Goal: Task Accomplishment & Management: Use online tool/utility

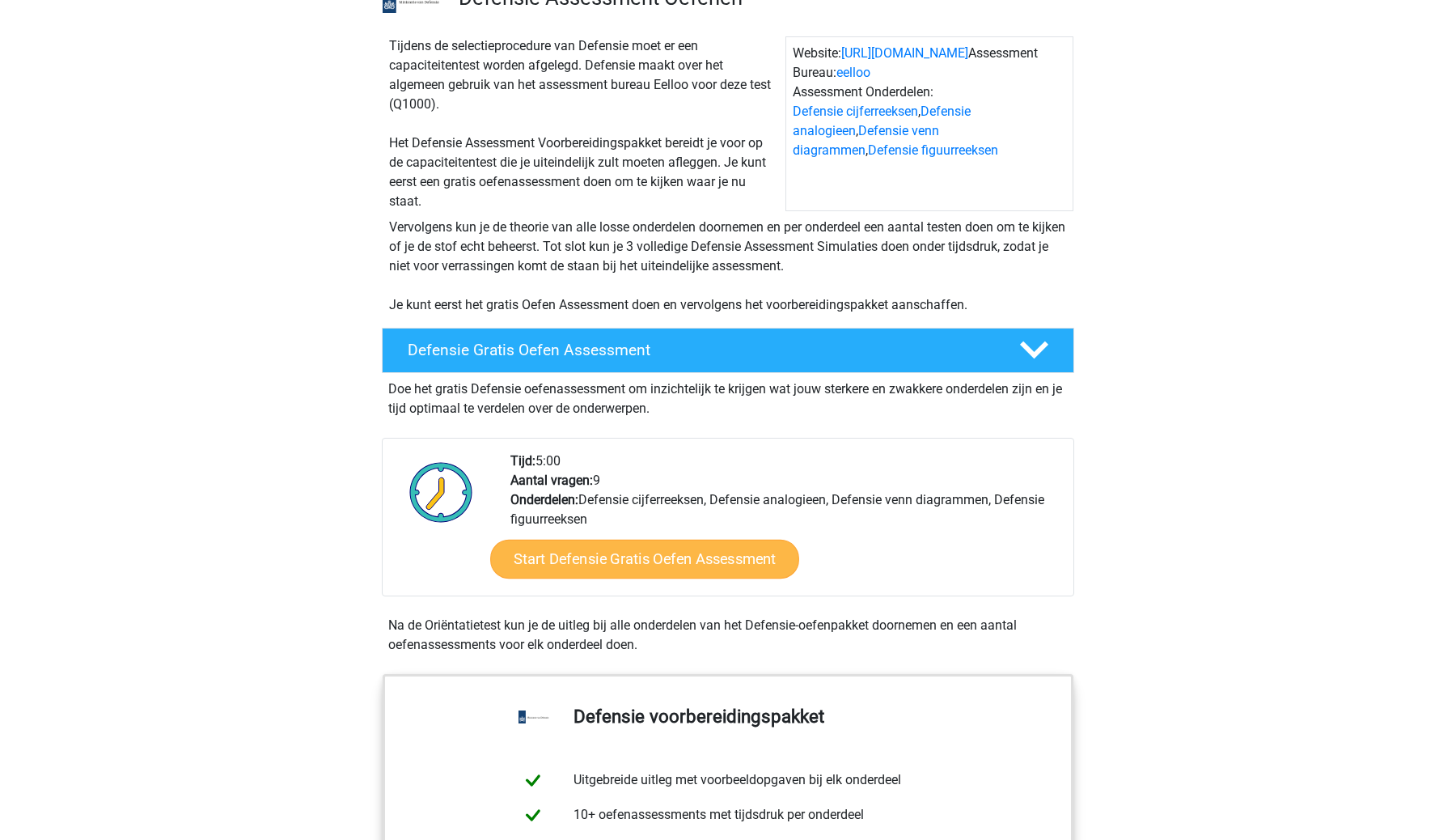
scroll to position [157, 0]
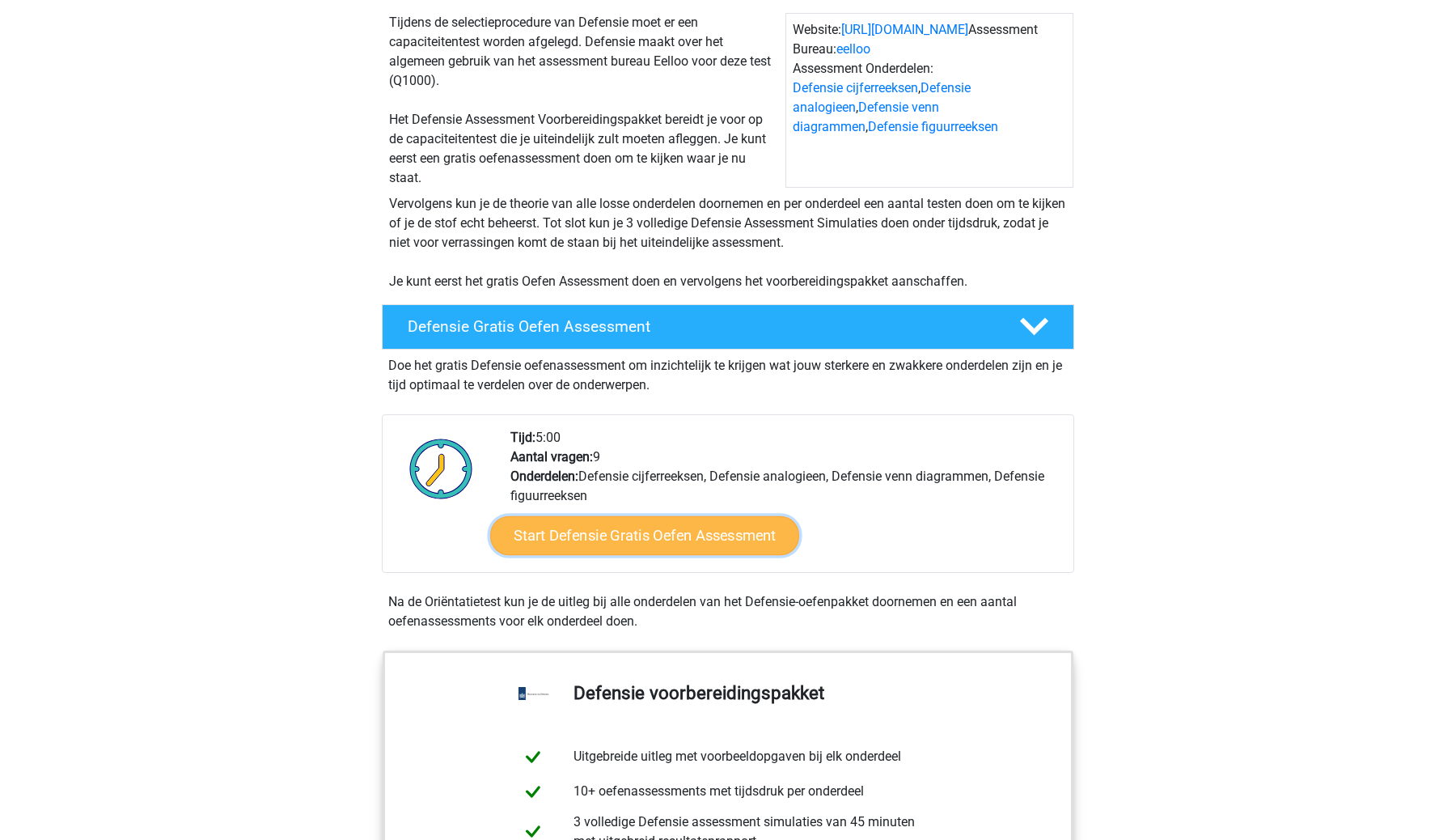
click at [747, 549] on link "Start Defensie Gratis Oefen Assessment" at bounding box center [645, 535] width 309 height 39
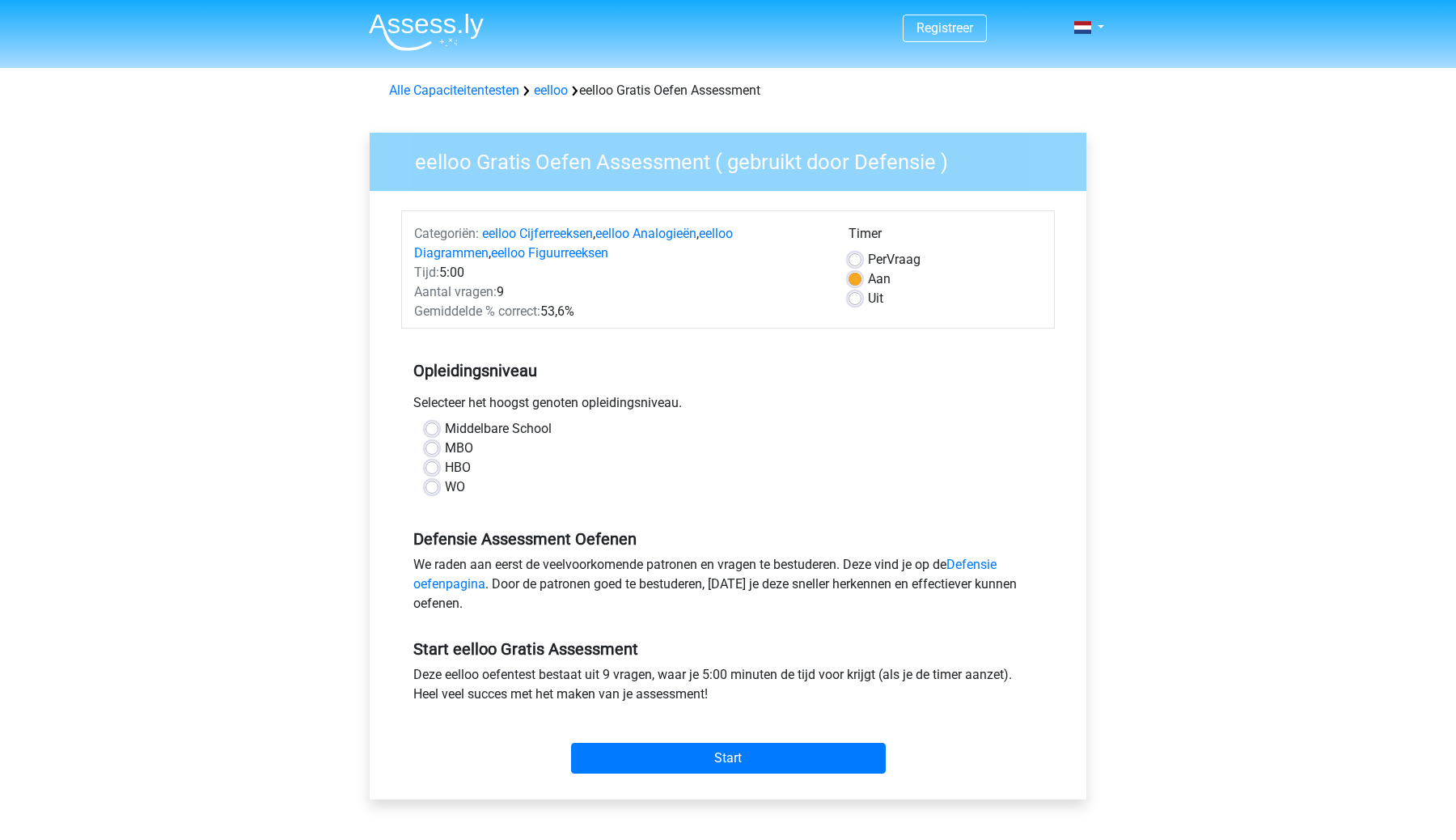
click at [446, 461] on label "HBO" at bounding box center [458, 467] width 26 height 19
click at [438, 461] on input "HBO" at bounding box center [431, 465] width 13 height 16
radio input "true"
click at [806, 760] on input "Start" at bounding box center [728, 758] width 315 height 30
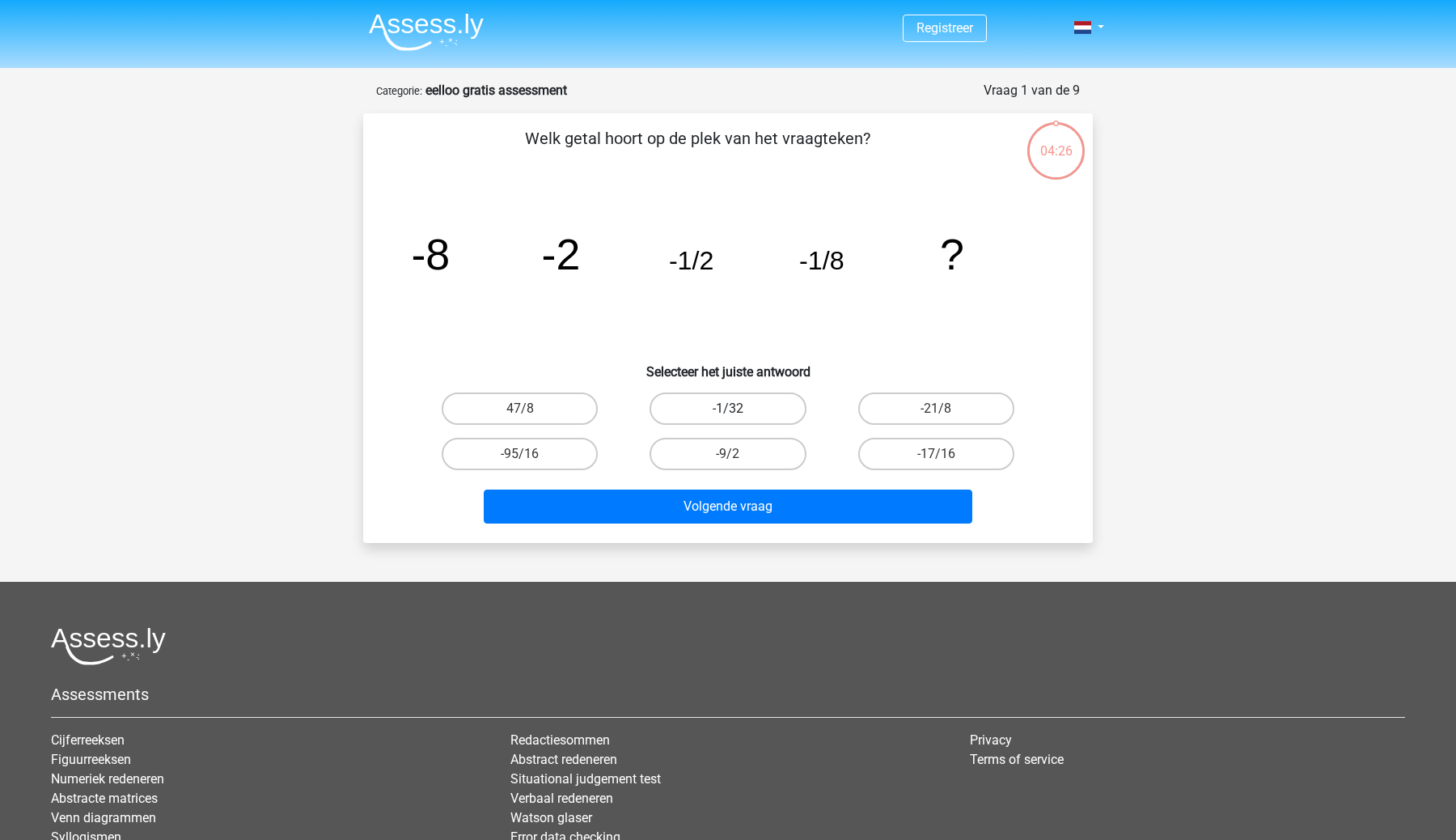
click at [761, 404] on label "-1/32" at bounding box center [728, 409] width 157 height 32
click at [739, 409] on input "-1/32" at bounding box center [733, 414] width 10 height 10
radio input "true"
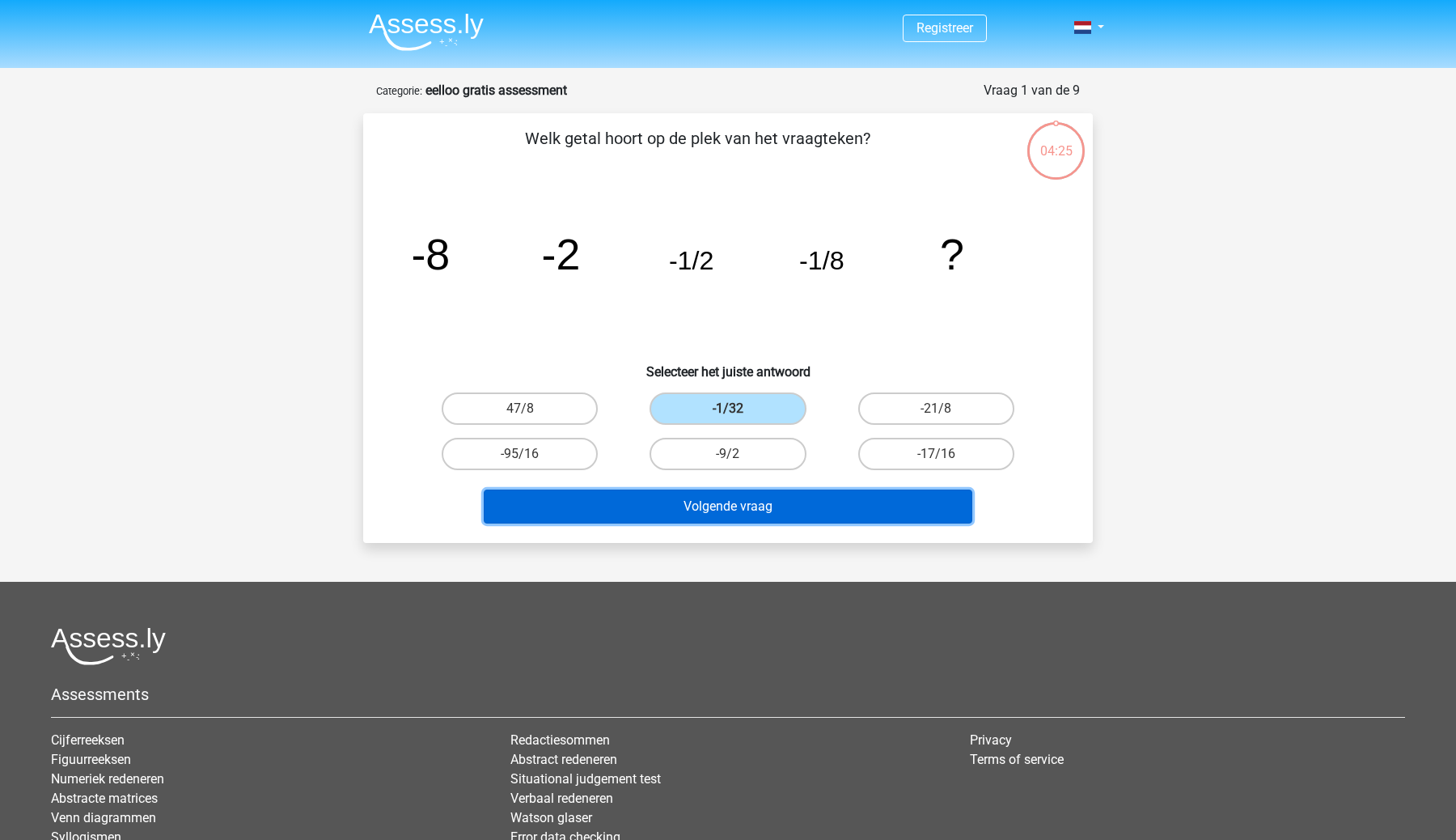
click at [753, 507] on button "Volgende vraag" at bounding box center [728, 507] width 490 height 34
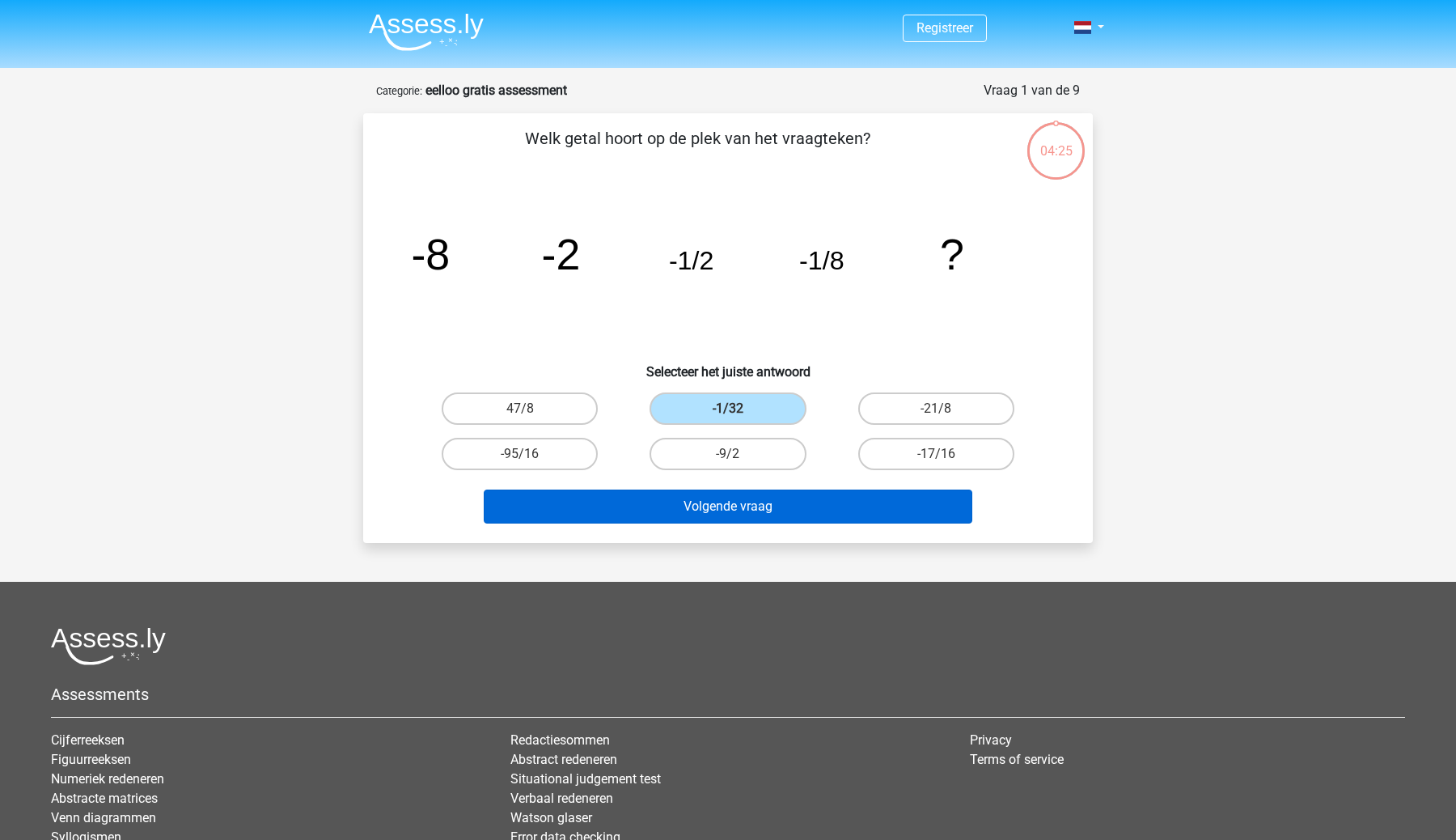
scroll to position [6, 0]
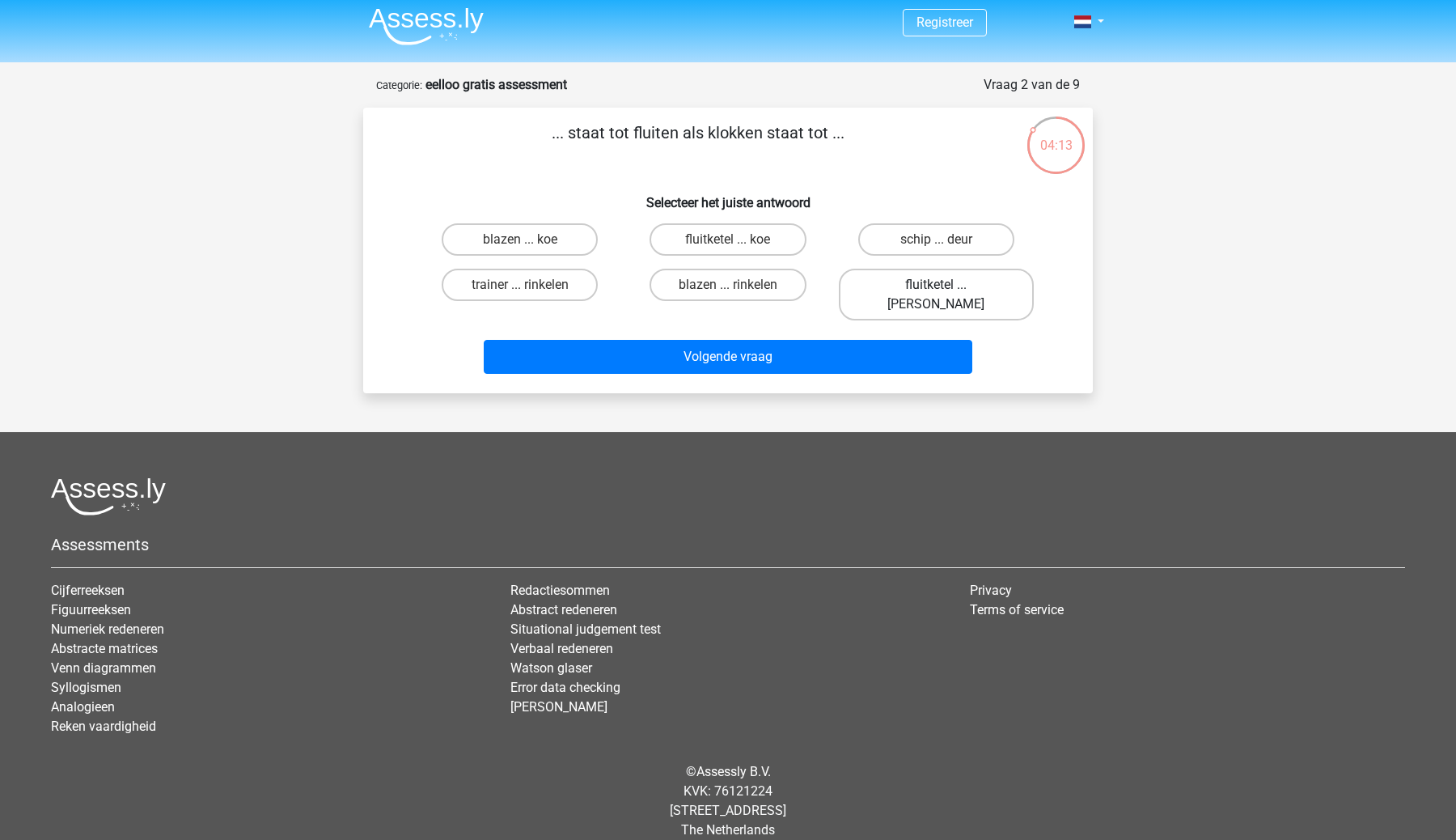
click at [992, 295] on label "fluitketel ... luiden" at bounding box center [937, 294] width 195 height 52
click at [947, 295] on input "fluitketel ... luiden" at bounding box center [941, 290] width 10 height 10
radio input "true"
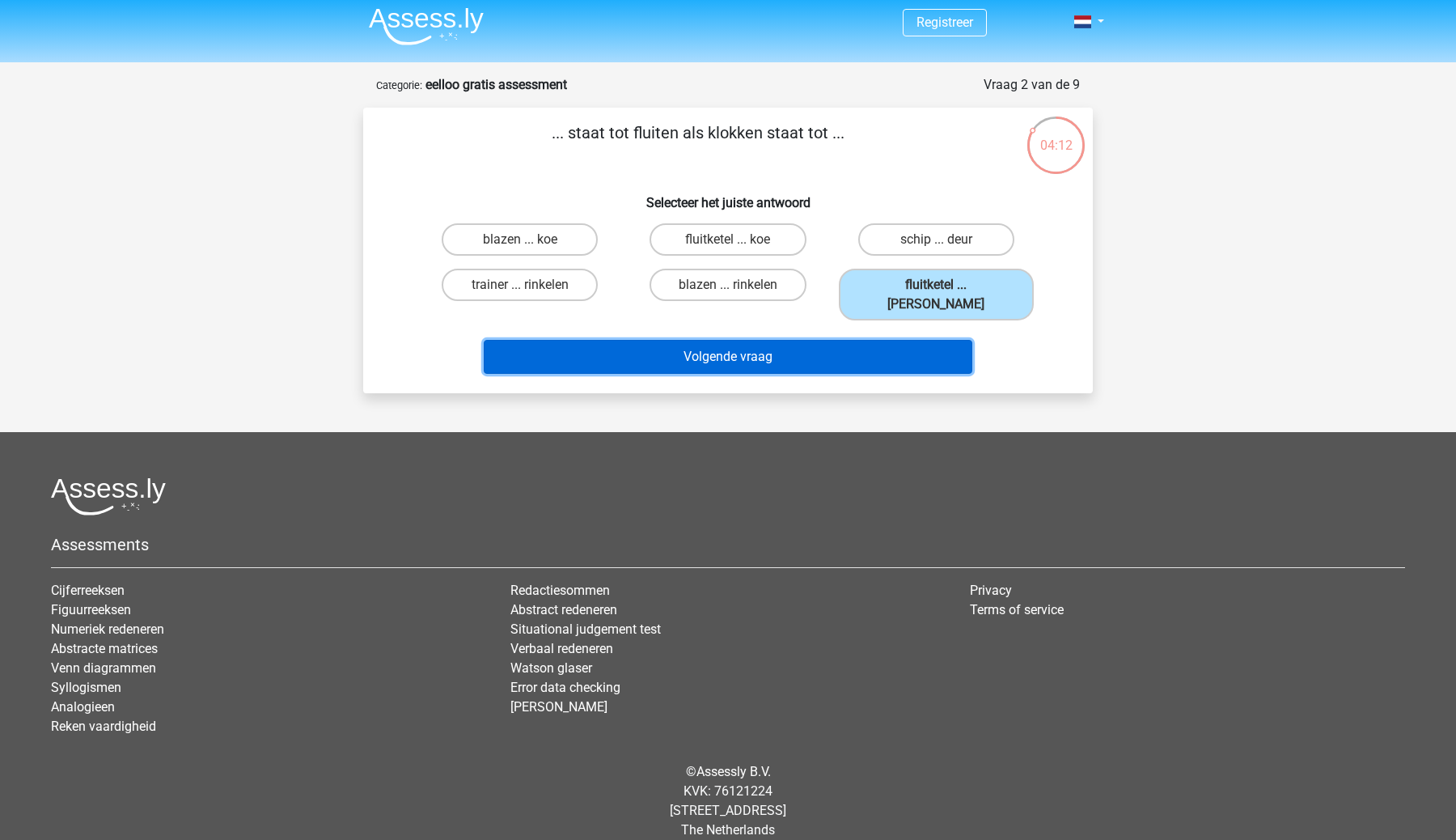
click at [887, 343] on button "Volgende vraag" at bounding box center [728, 357] width 490 height 34
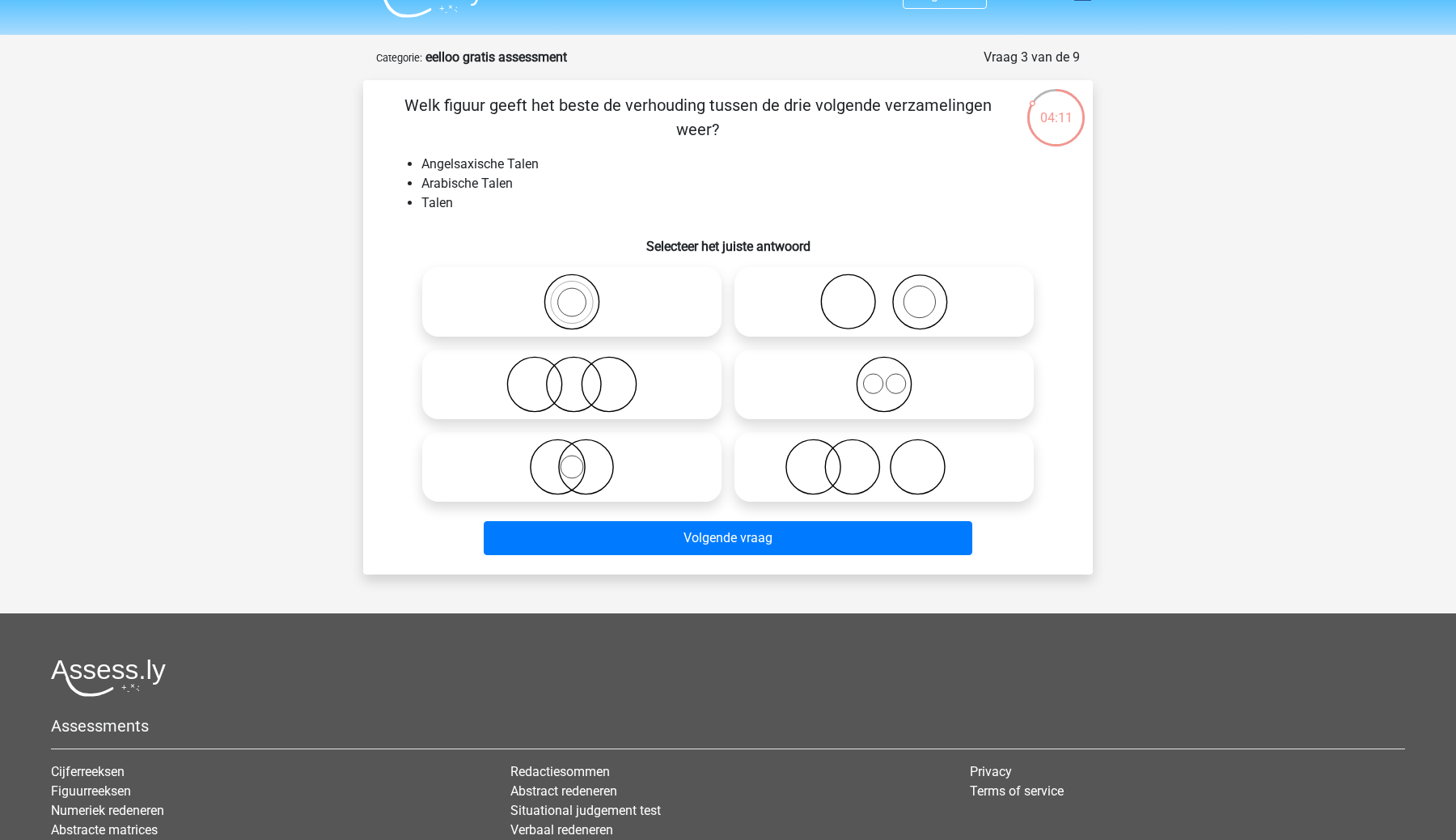
scroll to position [15, 0]
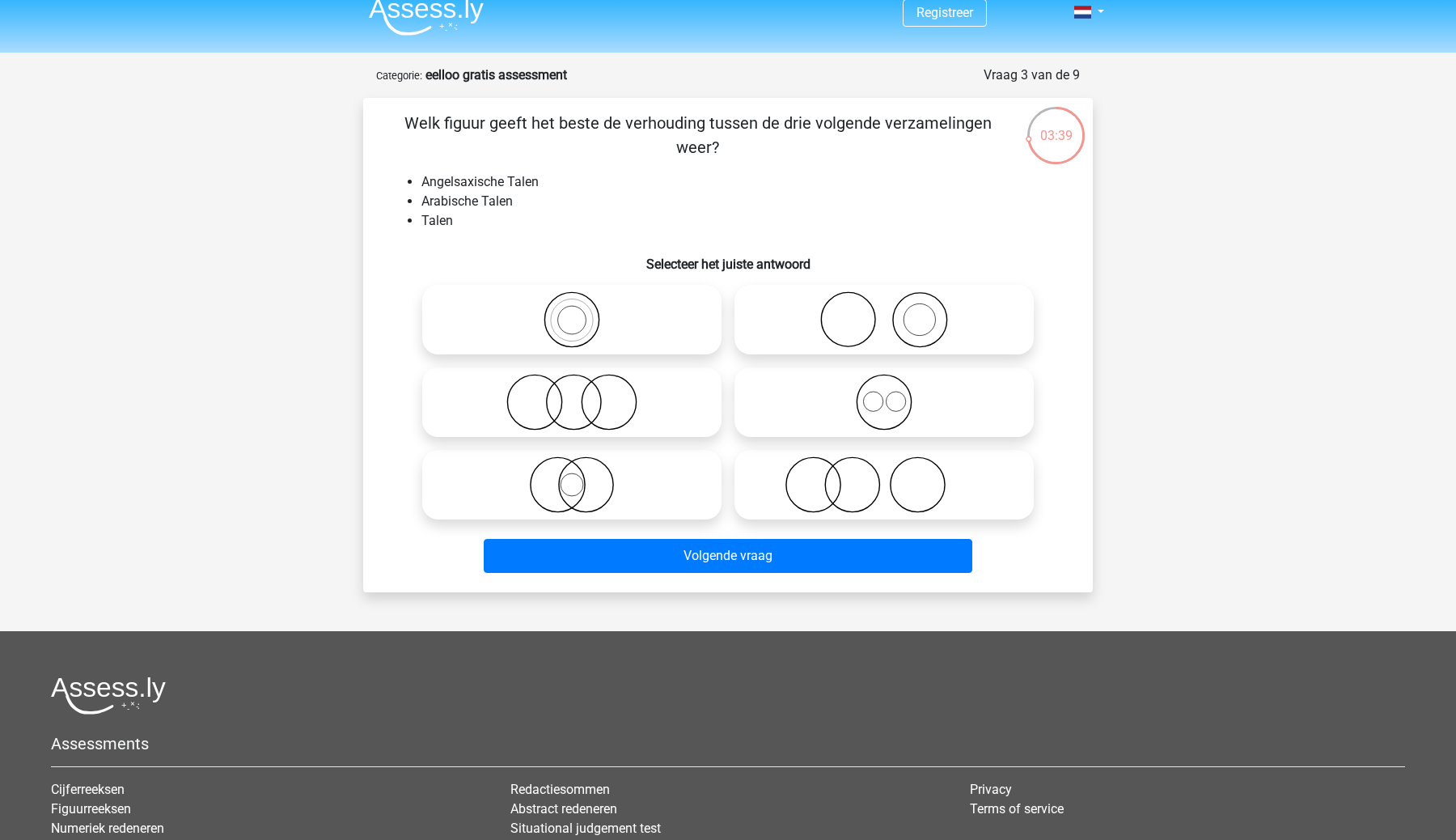
click at [574, 326] on icon at bounding box center [572, 319] width 287 height 57
click at [574, 311] on input "radio" at bounding box center [577, 306] width 10 height 10
radio input "true"
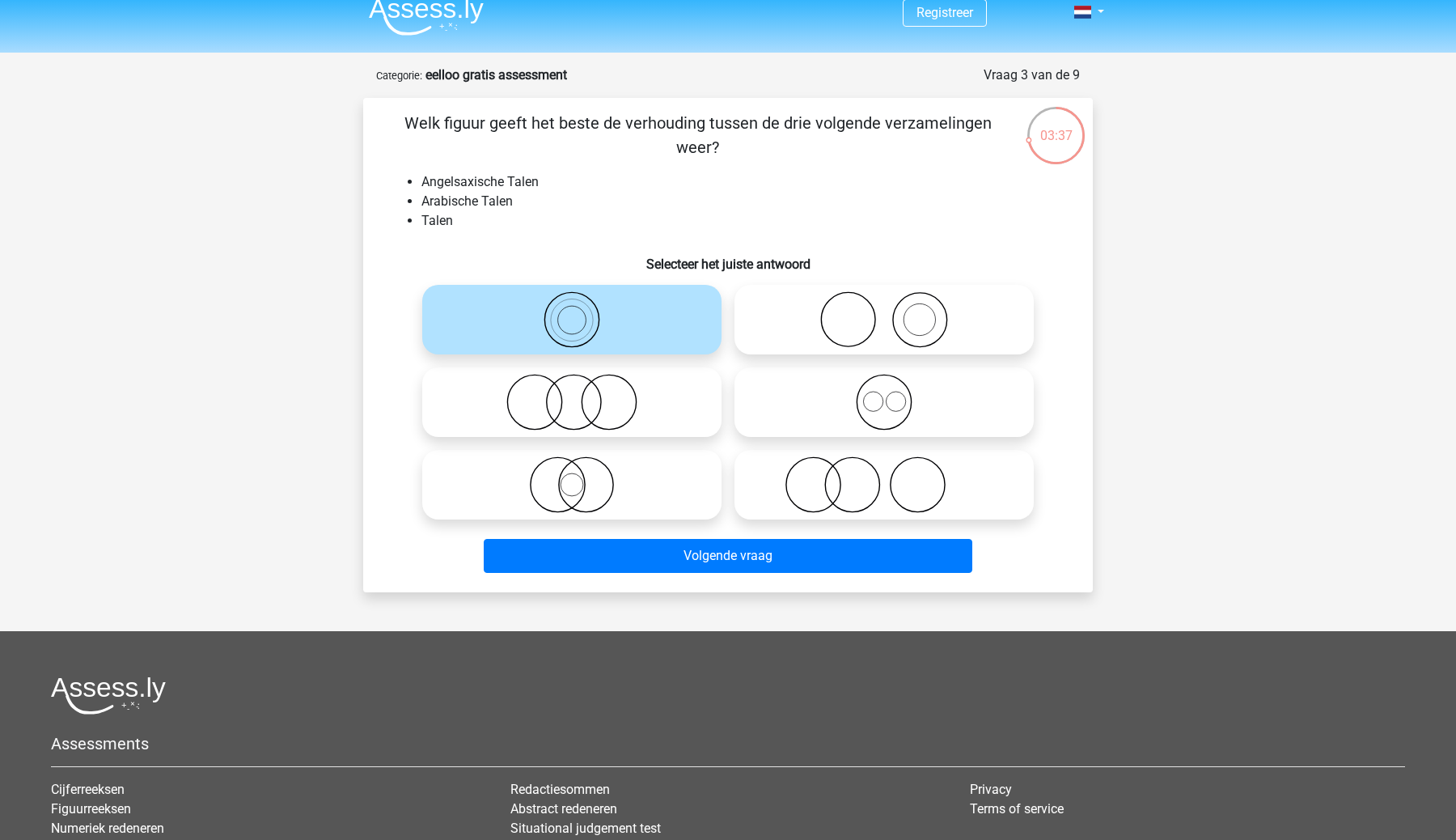
click at [875, 420] on icon at bounding box center [884, 402] width 287 height 57
click at [884, 394] on input "radio" at bounding box center [889, 388] width 10 height 10
radio input "true"
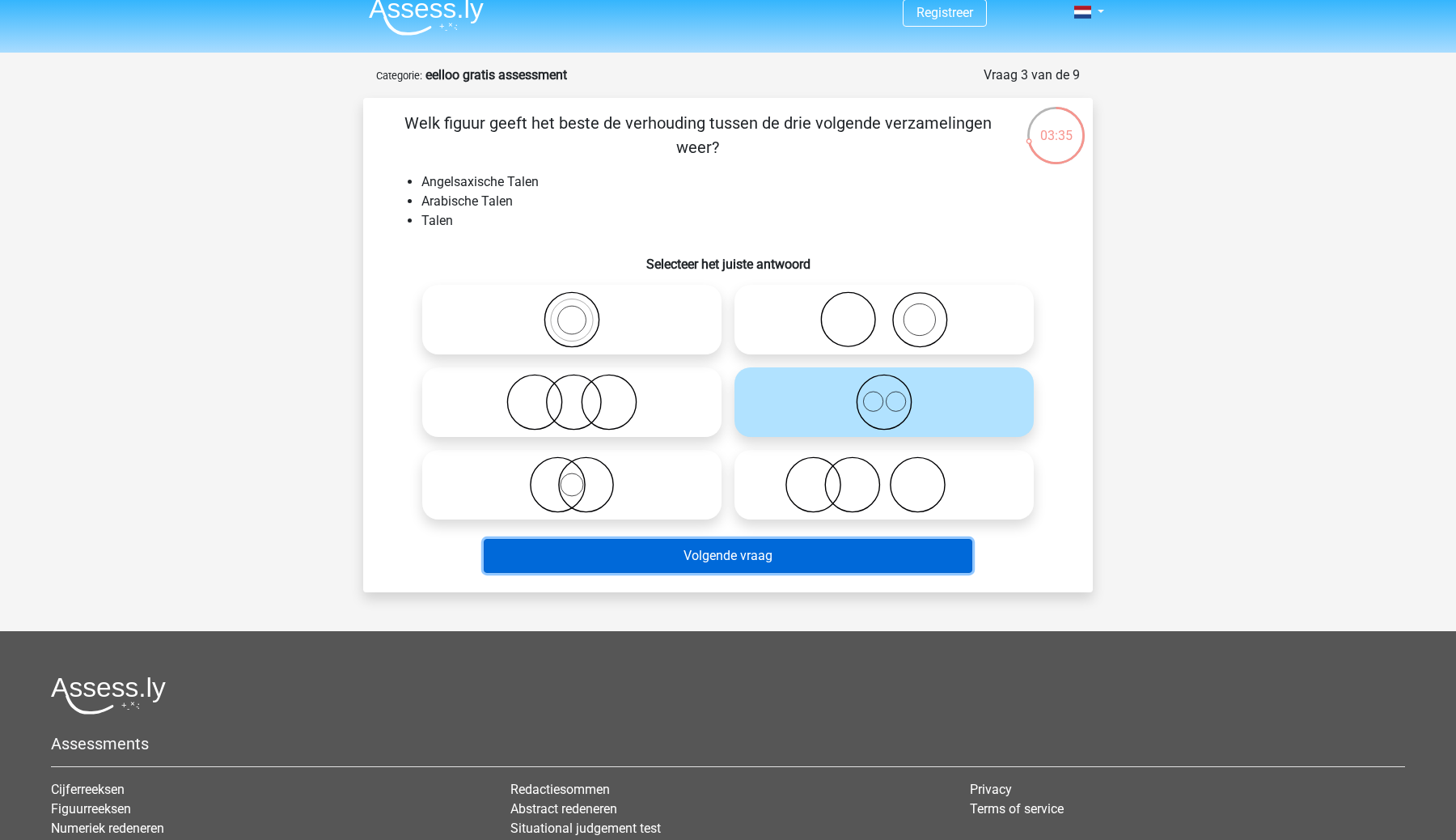
click at [805, 541] on button "Volgende vraag" at bounding box center [728, 556] width 490 height 34
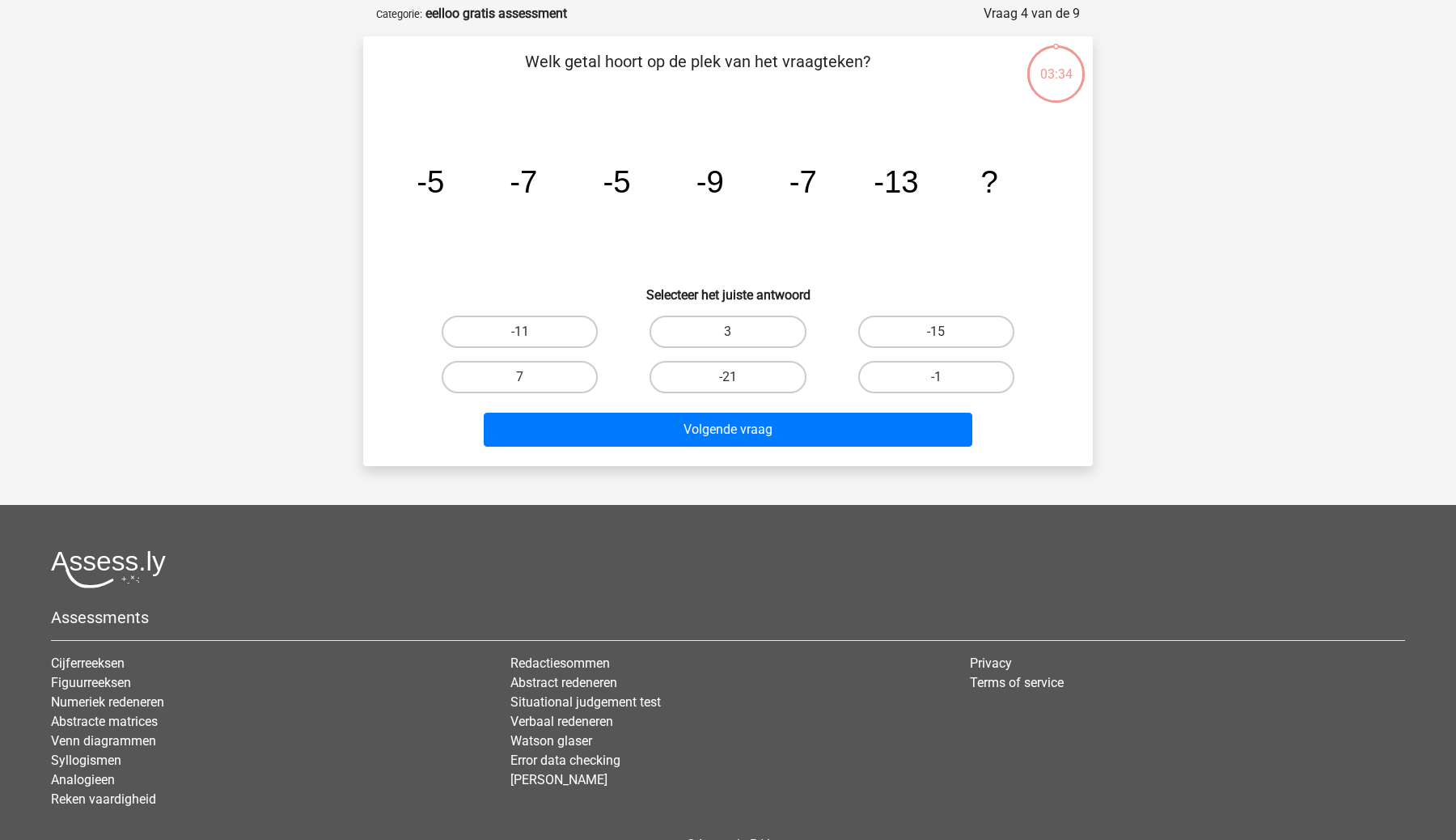
scroll to position [81, 0]
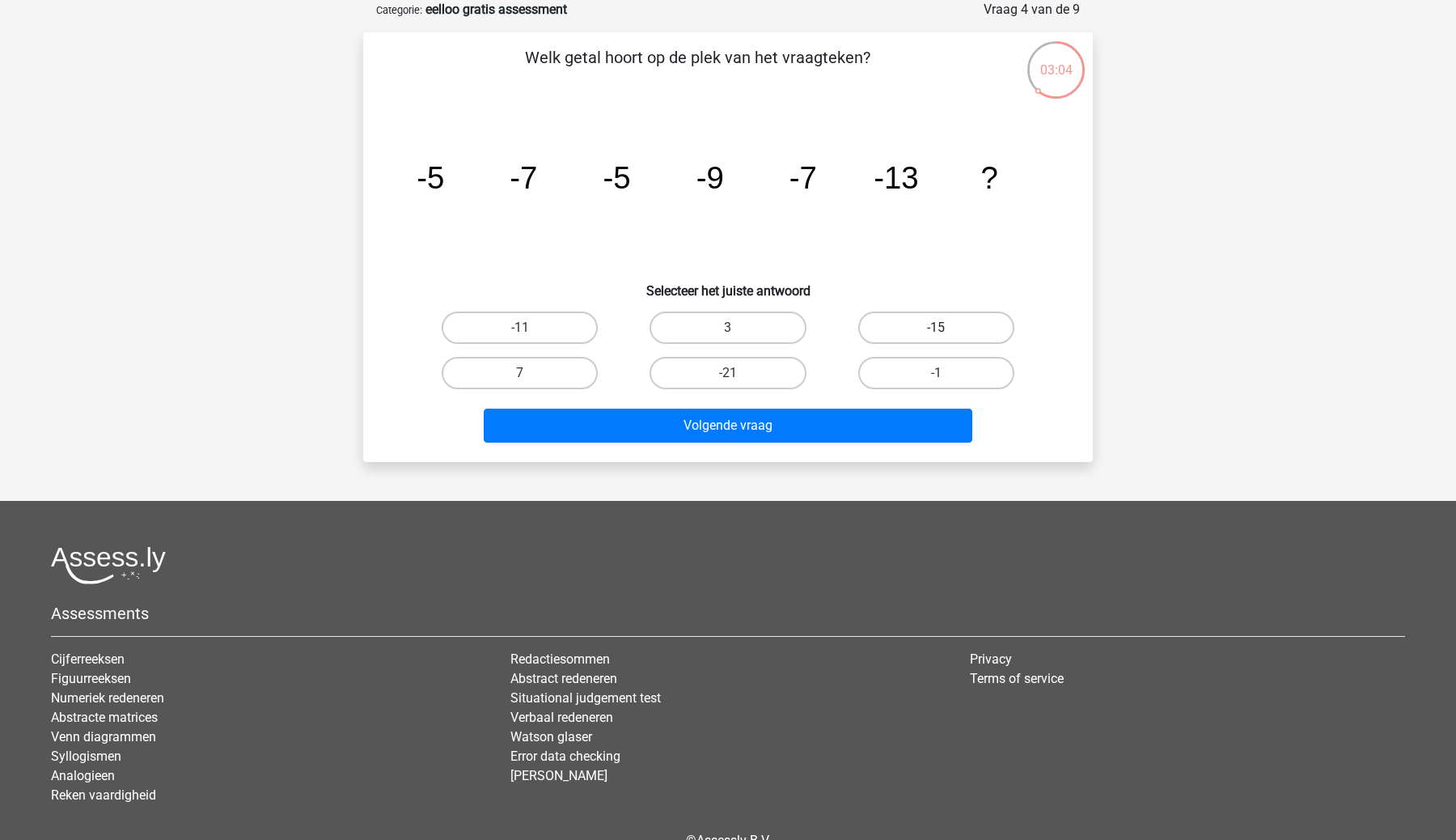
click at [898, 326] on label "-15" at bounding box center [937, 327] width 157 height 32
click at [936, 327] on input "-15" at bounding box center [941, 332] width 10 height 10
radio input "true"
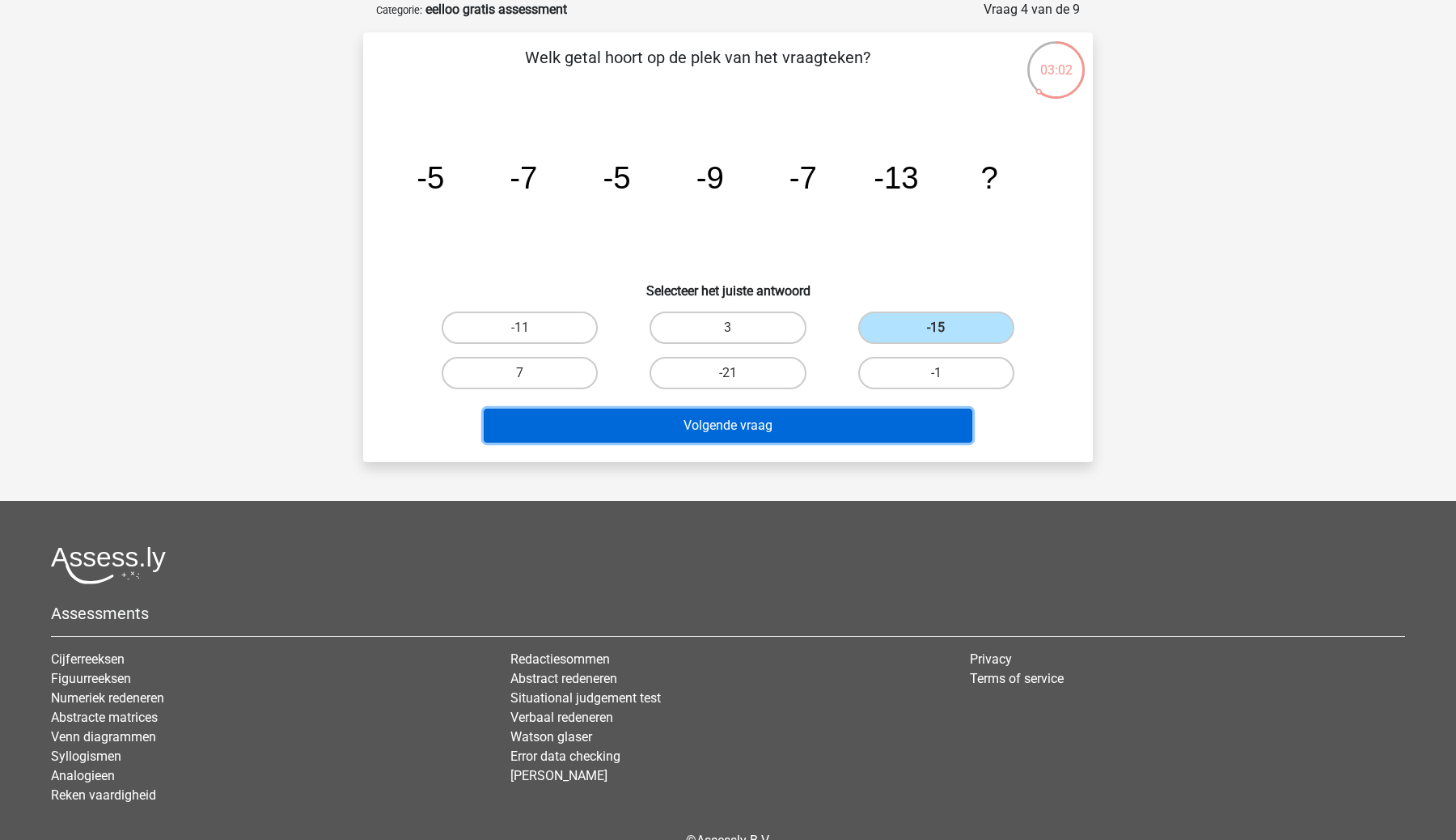
click at [843, 423] on button "Volgende vraag" at bounding box center [728, 425] width 490 height 34
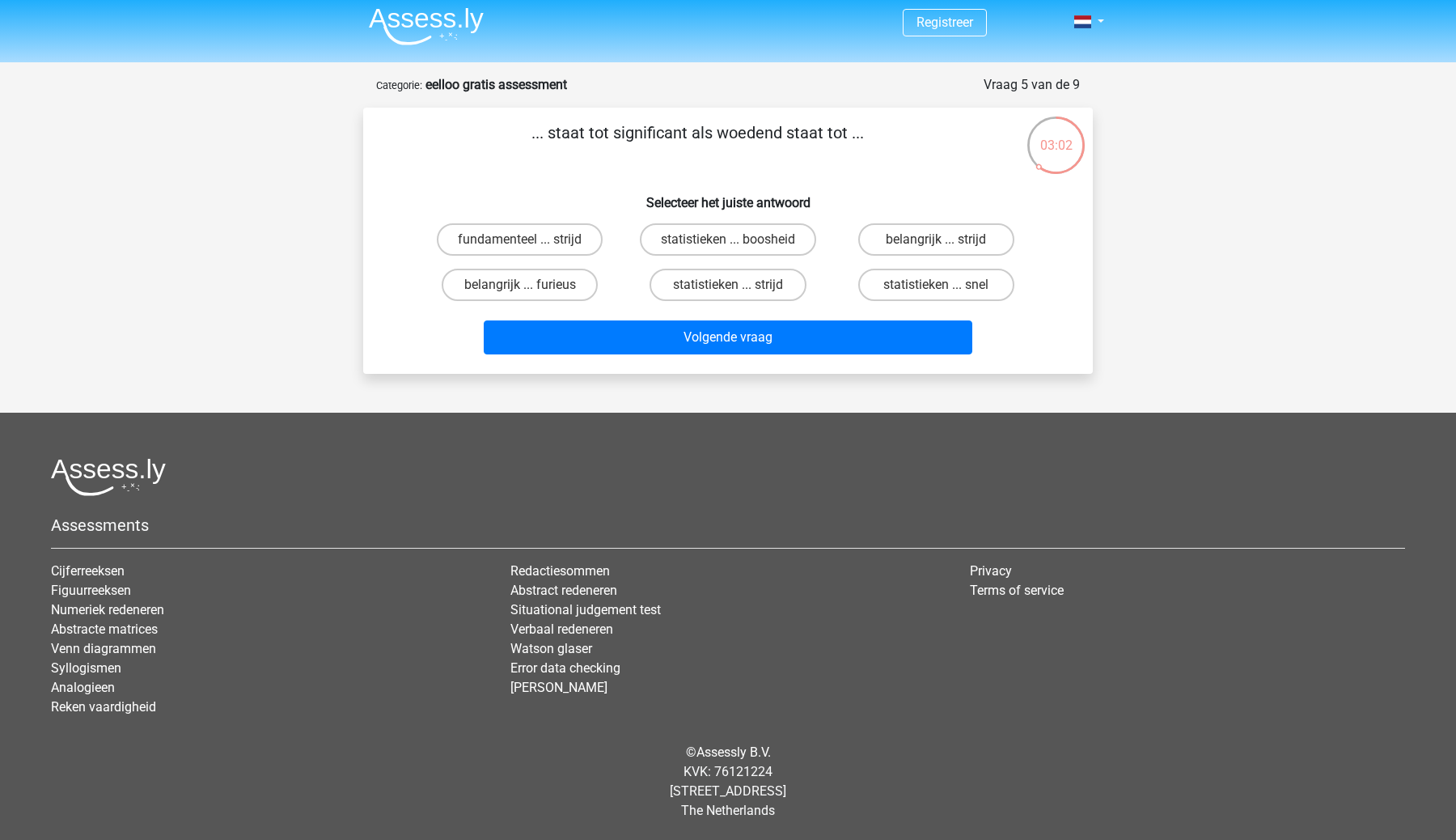
scroll to position [6, 0]
